Goal: Task Accomplishment & Management: Use online tool/utility

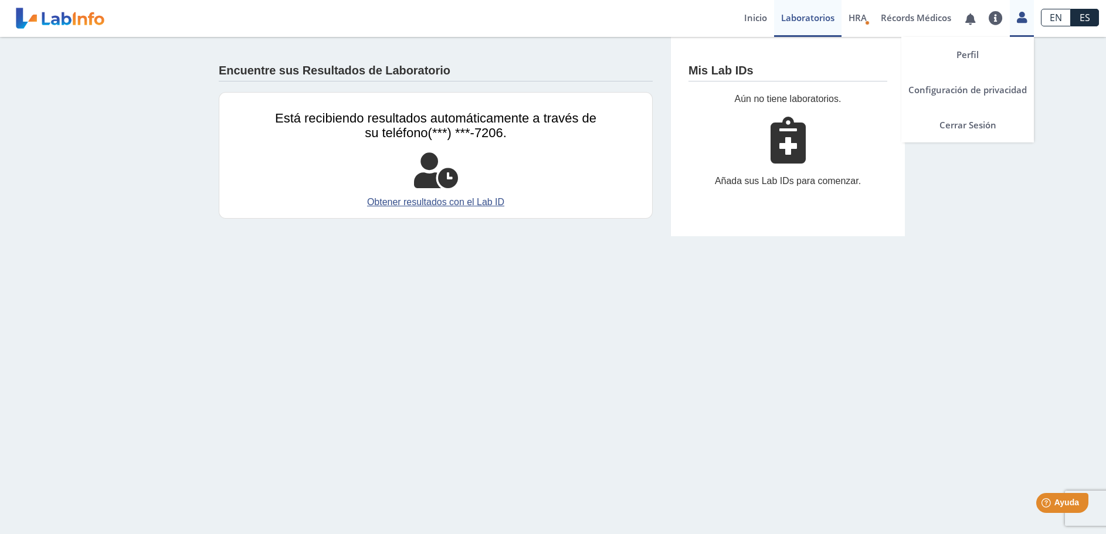
click at [1021, 19] on icon at bounding box center [1022, 17] width 10 height 9
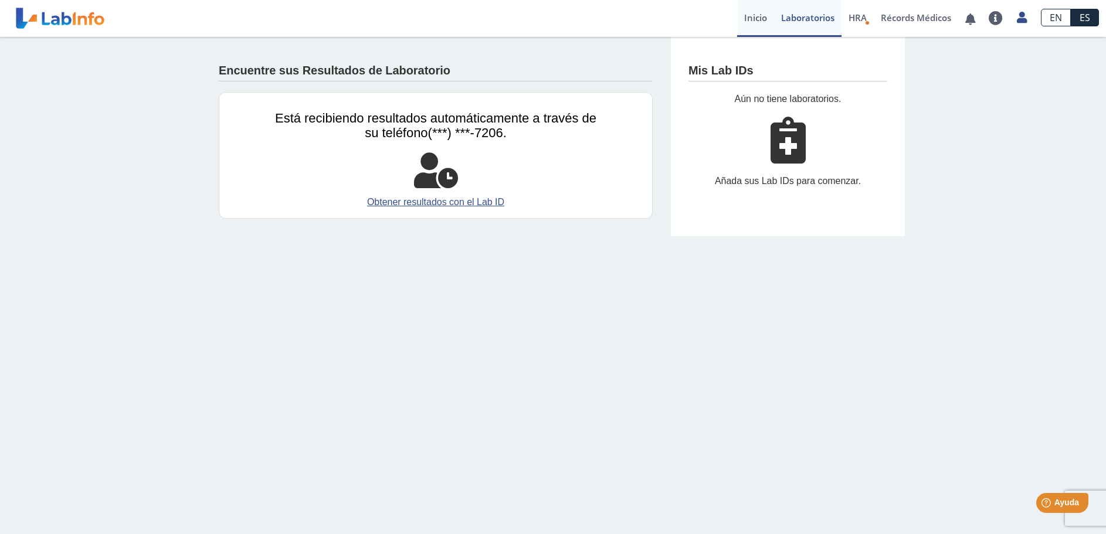
click at [751, 16] on link "Inicio" at bounding box center [755, 18] width 37 height 37
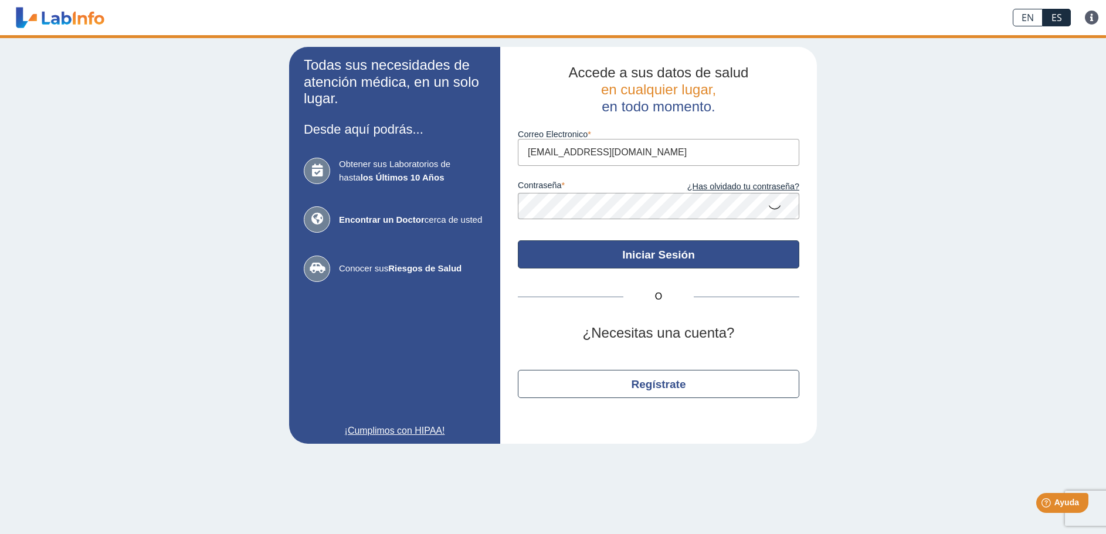
click at [608, 256] on button "Iniciar Sesión" at bounding box center [659, 255] width 282 height 28
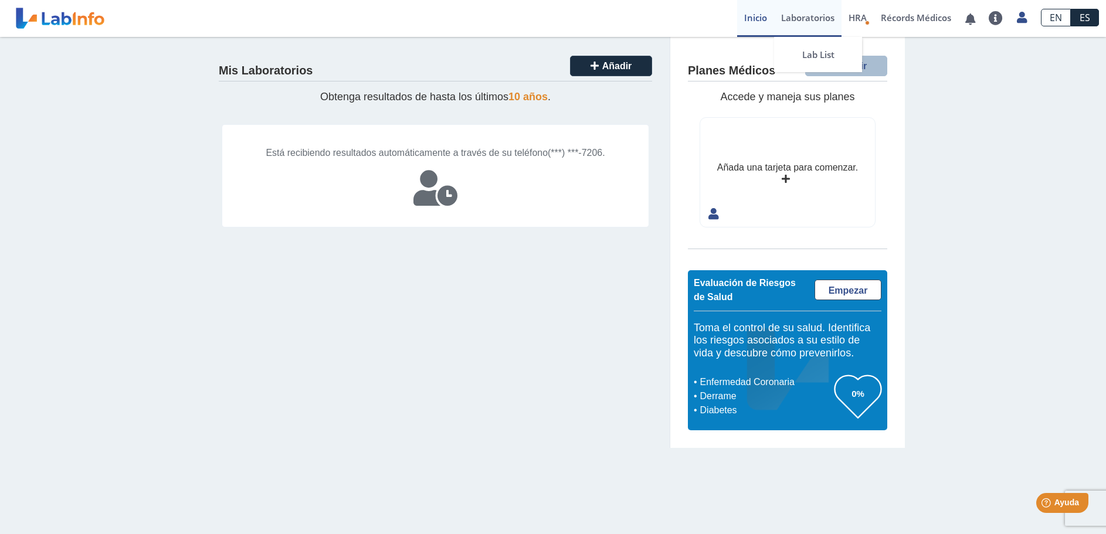
click at [821, 18] on link "Laboratorios" at bounding box center [807, 18] width 67 height 37
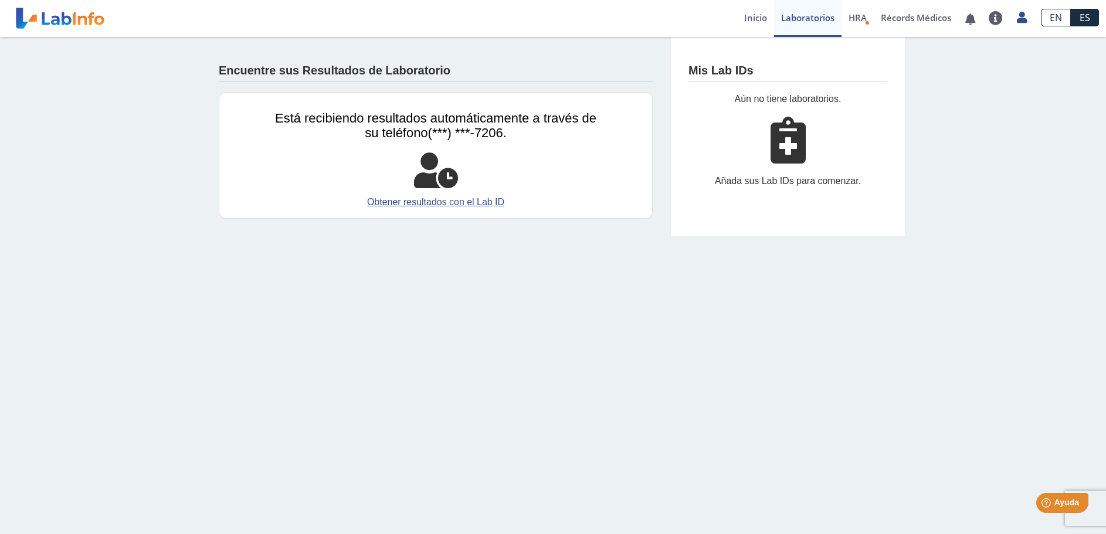
click at [786, 155] on icon at bounding box center [788, 140] width 35 height 47
click at [783, 181] on div "Añada sus Lab IDs para comenzar." at bounding box center [788, 181] width 199 height 14
click at [706, 67] on h4 "Mis Lab IDs" at bounding box center [721, 71] width 65 height 14
click at [783, 93] on div "Aún no tiene laboratorios." at bounding box center [788, 99] width 199 height 14
click at [491, 203] on link "Obtener resultados con el Lab ID" at bounding box center [435, 202] width 321 height 14
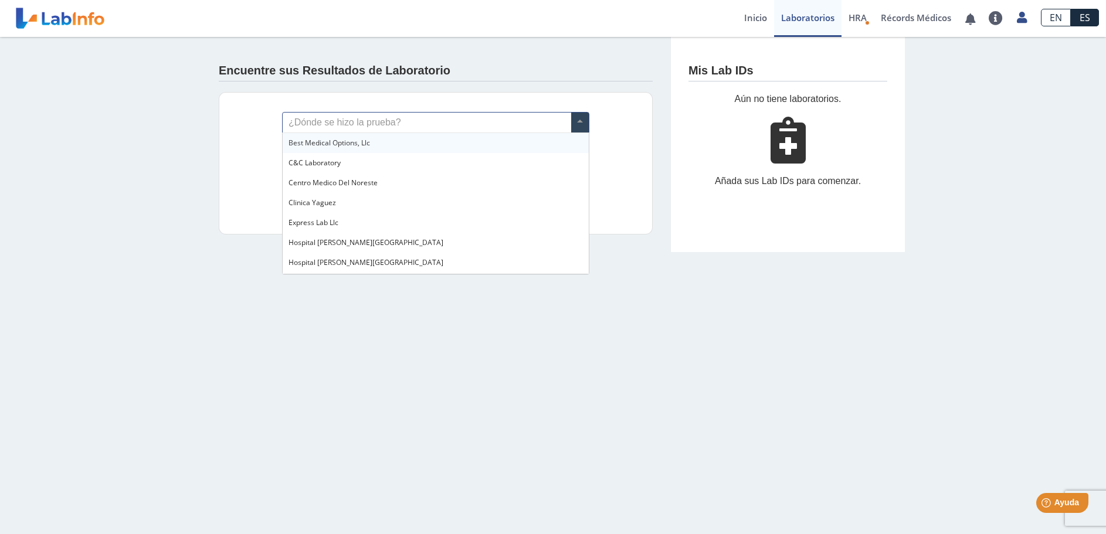
click at [577, 124] on span at bounding box center [580, 123] width 18 height 20
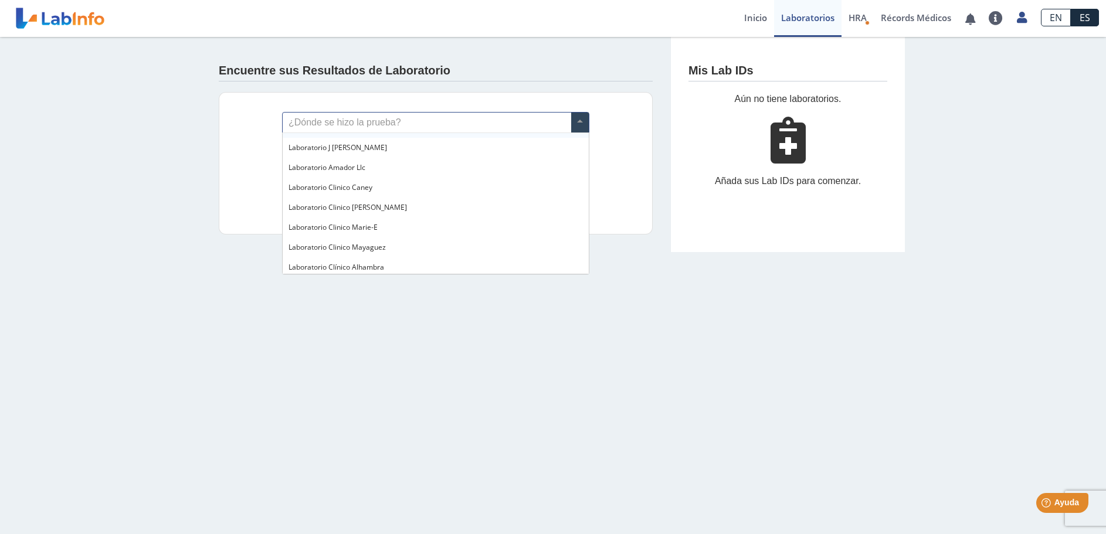
click at [337, 117] on input "text" at bounding box center [436, 123] width 306 height 20
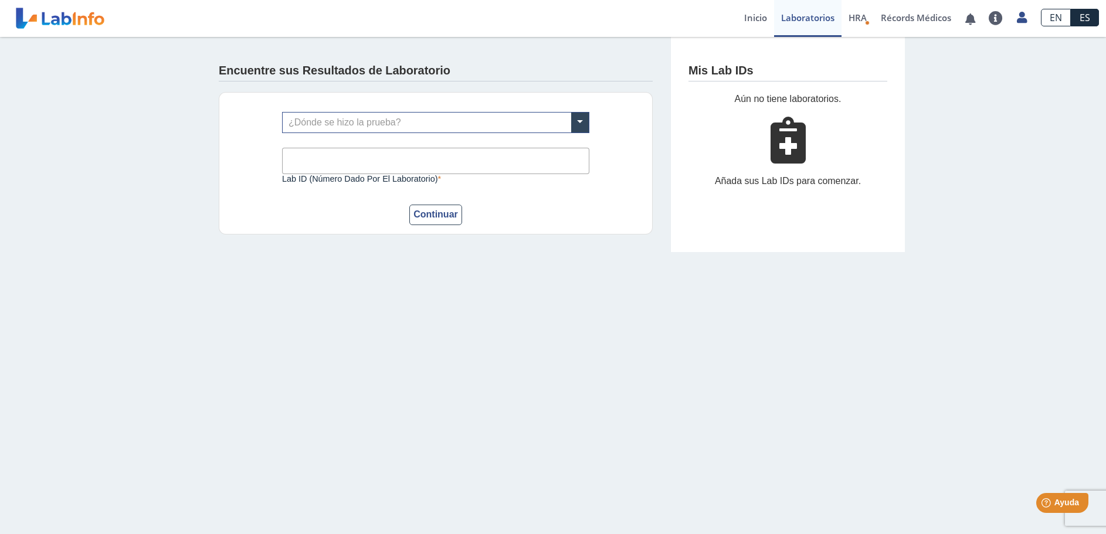
click at [631, 198] on div "¿Dónde se hizo la prueba? Lab ID (número dado por el laboratorio) Este campo es…" at bounding box center [436, 163] width 434 height 143
